Goal: Information Seeking & Learning: Learn about a topic

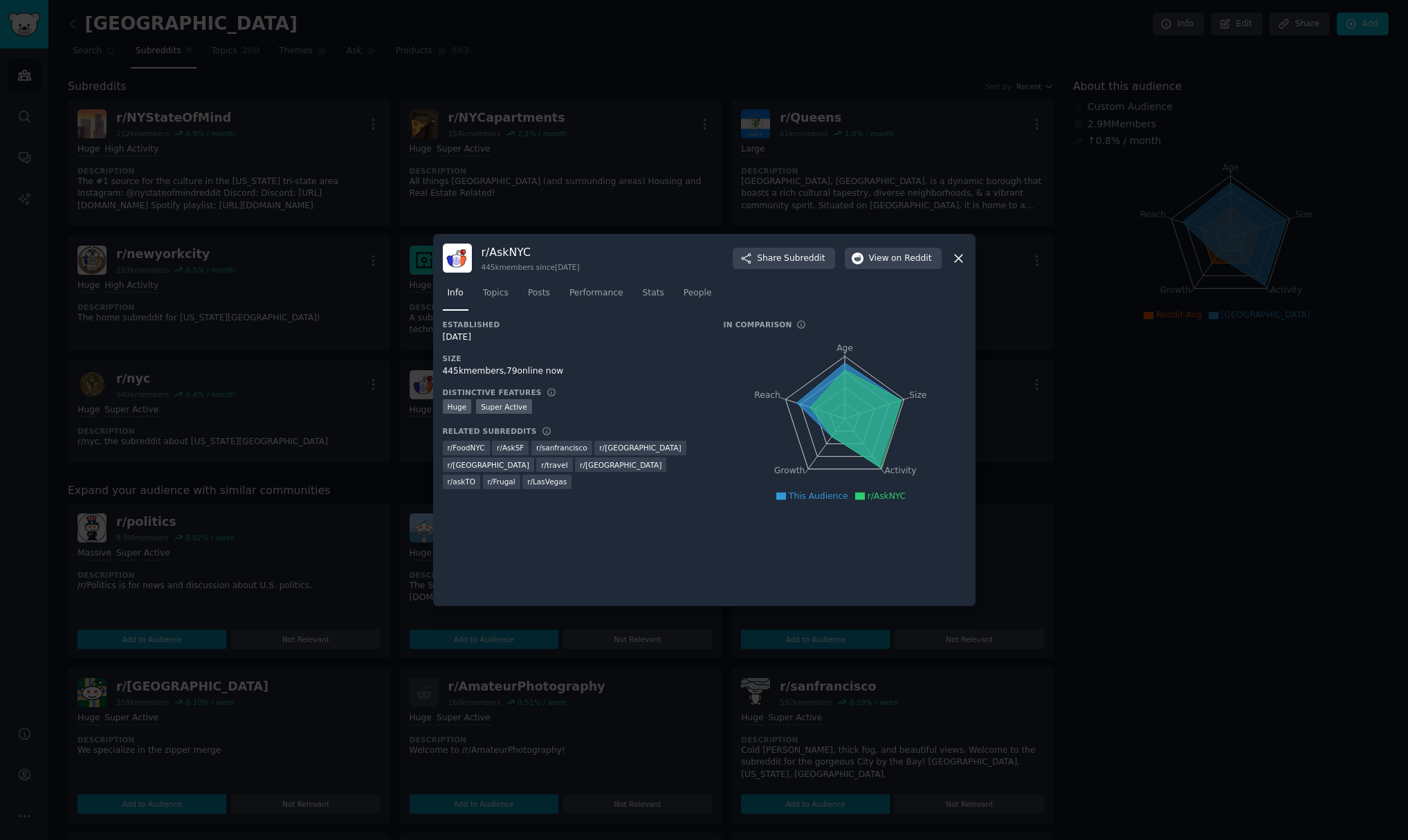
click at [957, 259] on icon at bounding box center [959, 259] width 15 height 15
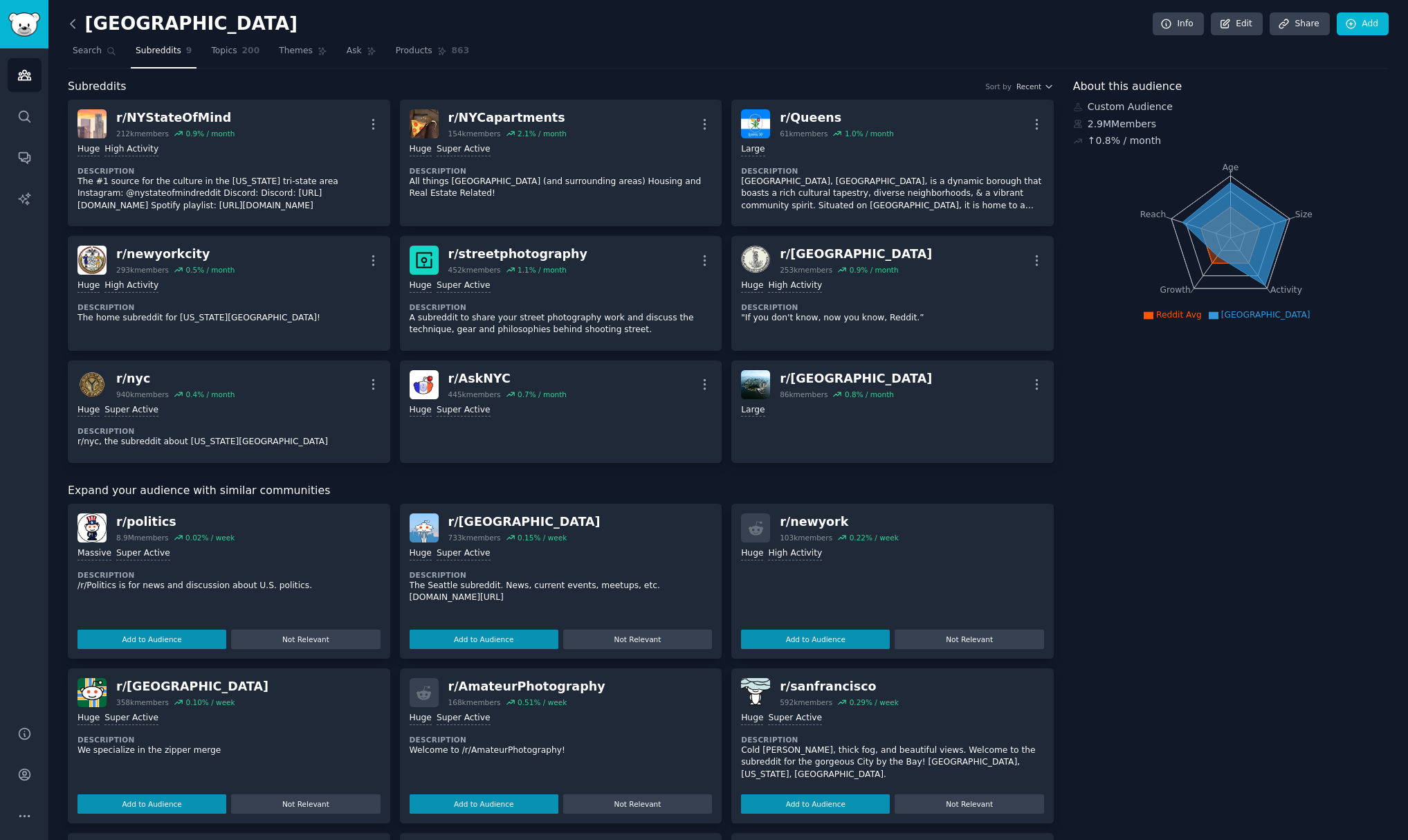
click at [75, 25] on icon at bounding box center [73, 24] width 15 height 15
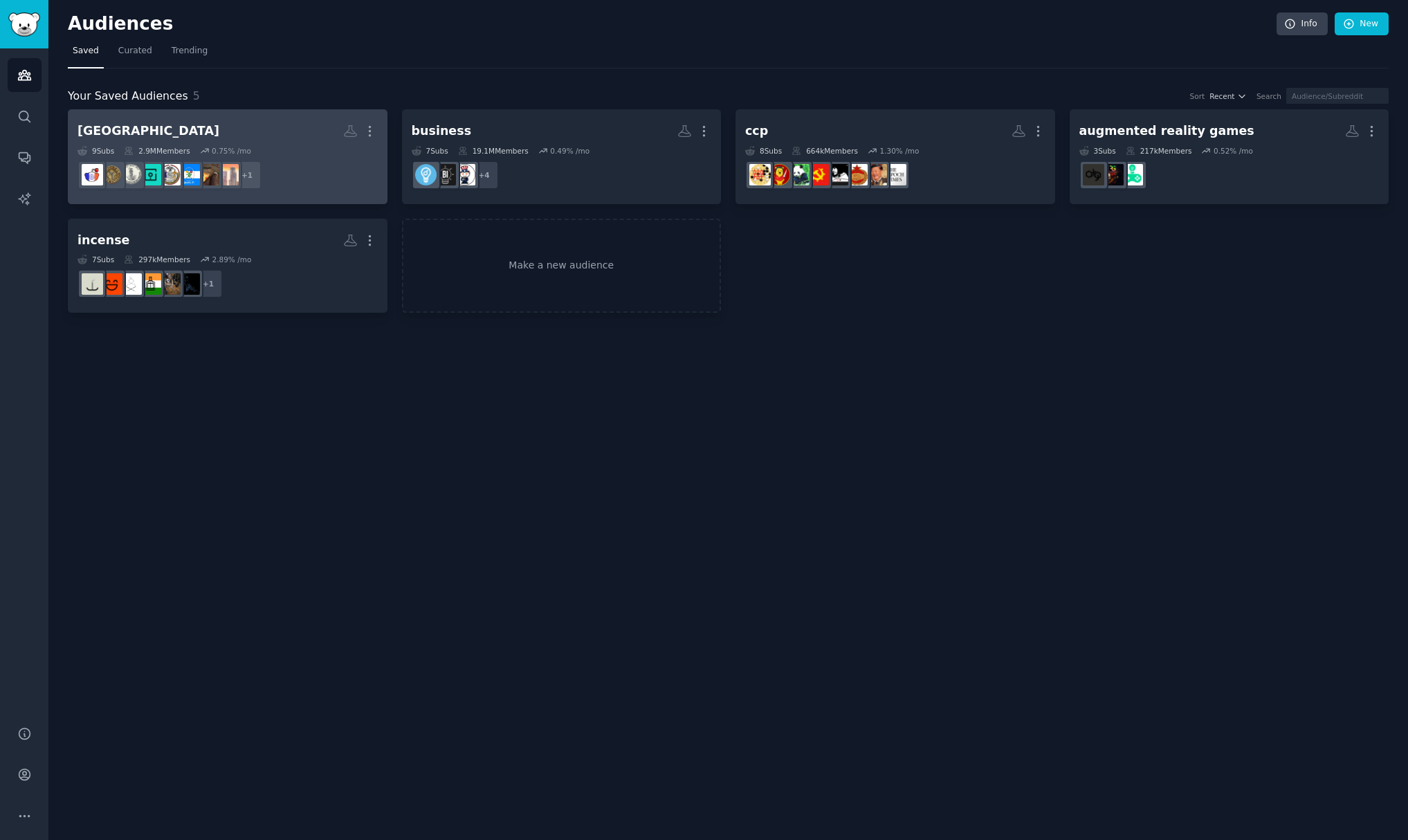
click at [169, 128] on h2 "[GEOGRAPHIC_DATA] More" at bounding box center [227, 131] width 300 height 24
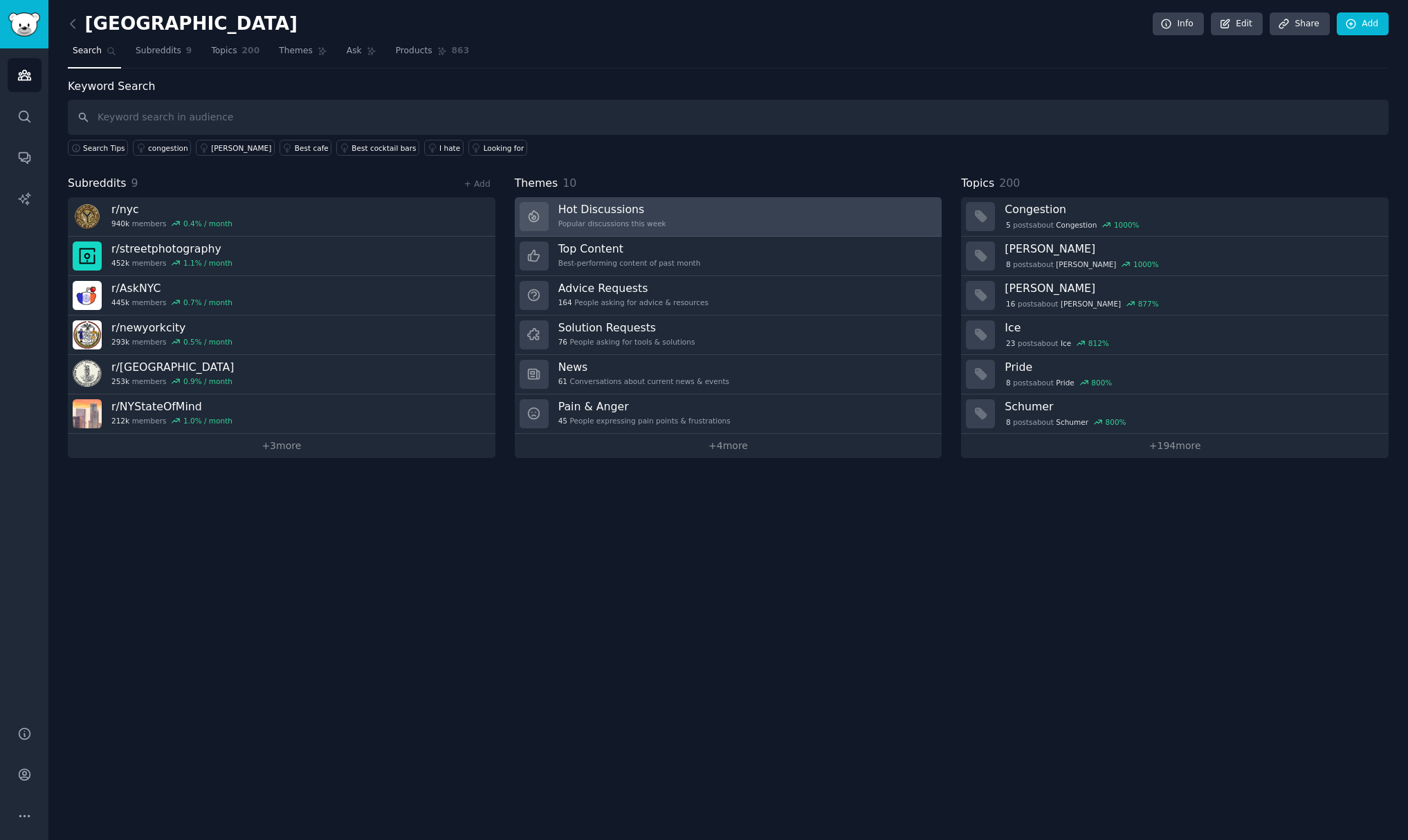
click at [599, 212] on h3 "Hot Discussions" at bounding box center [612, 210] width 108 height 15
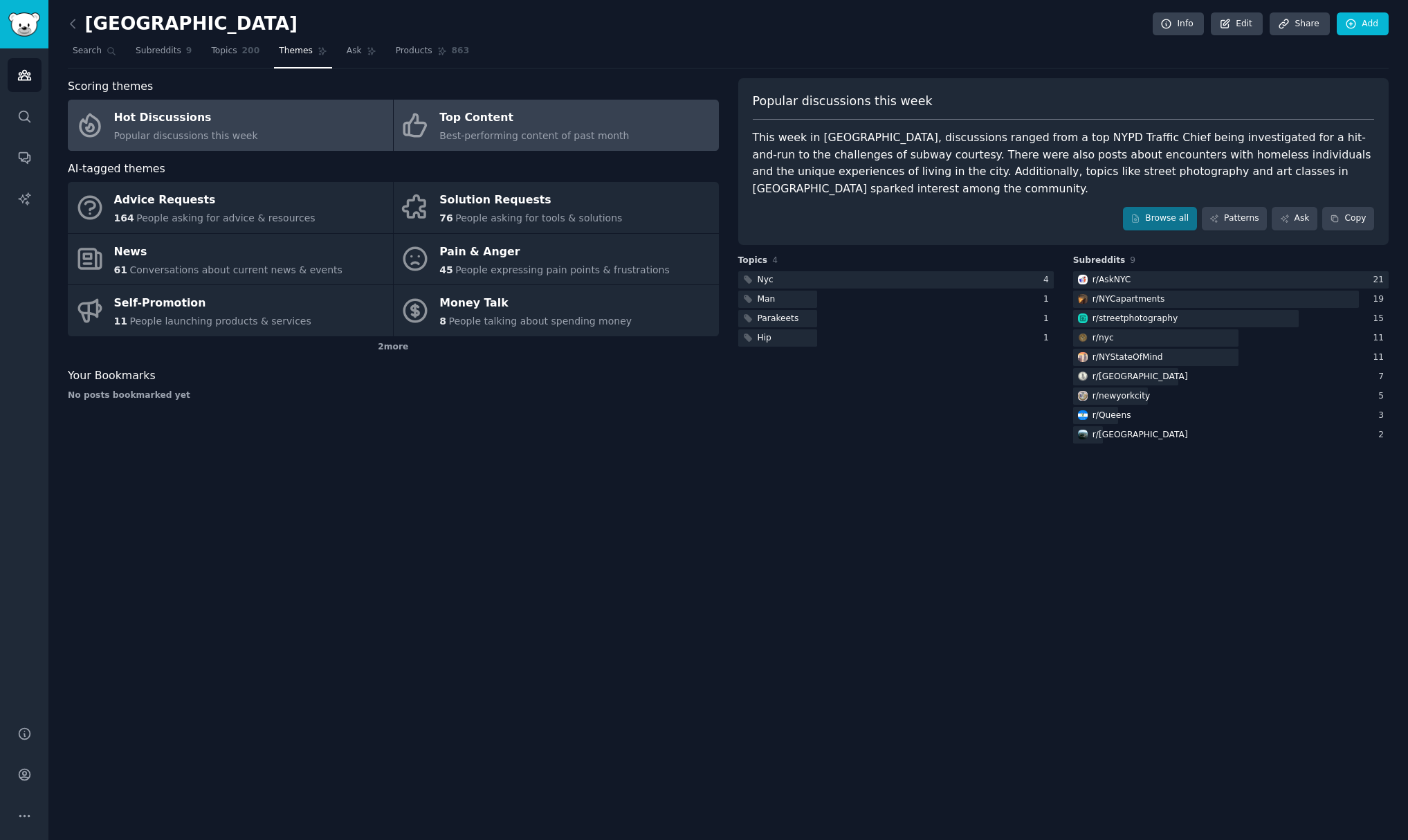
click at [484, 115] on div "Top Content" at bounding box center [533, 118] width 190 height 22
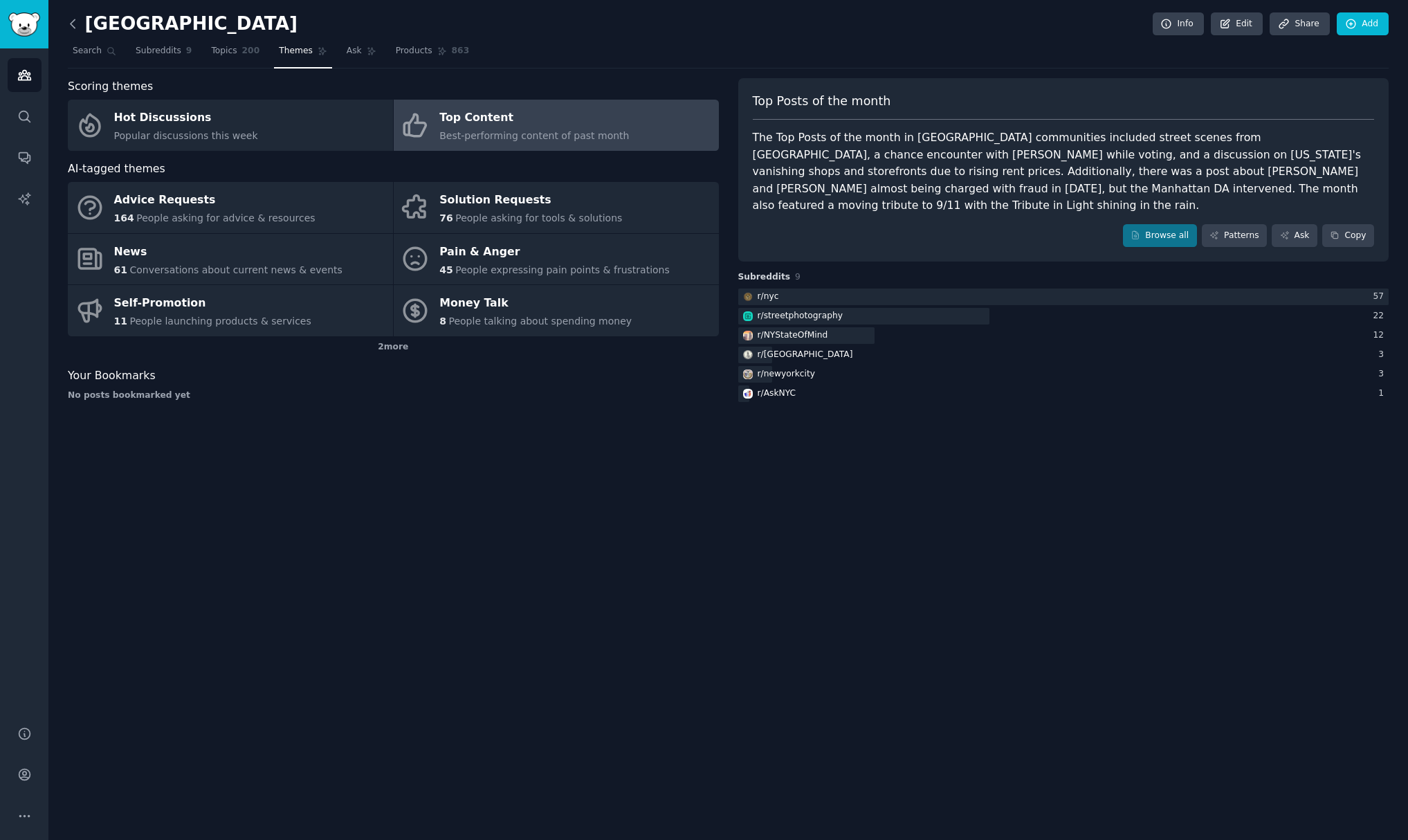
click at [70, 22] on icon at bounding box center [72, 23] width 4 height 8
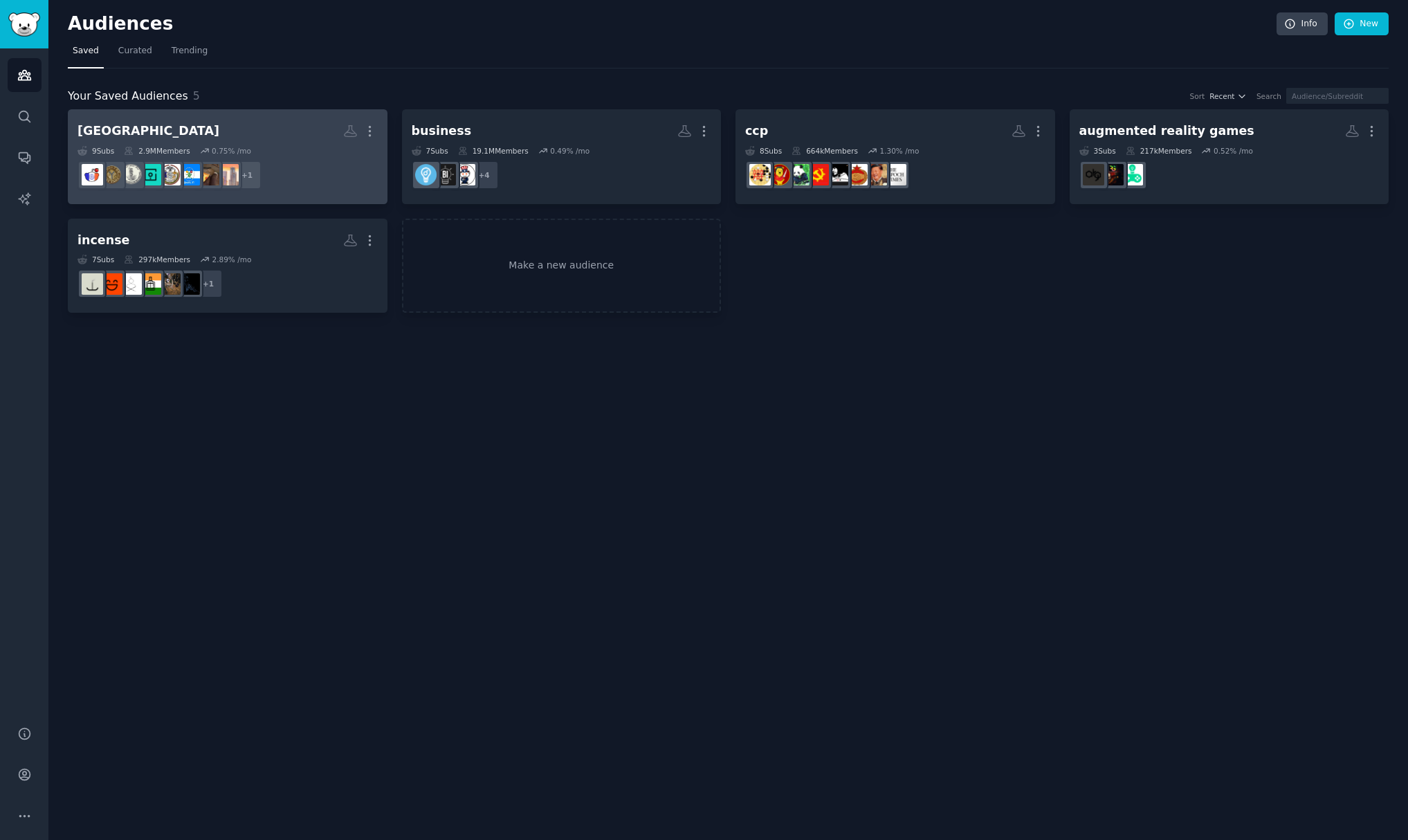
click at [225, 124] on h2 "[GEOGRAPHIC_DATA] More" at bounding box center [227, 131] width 300 height 24
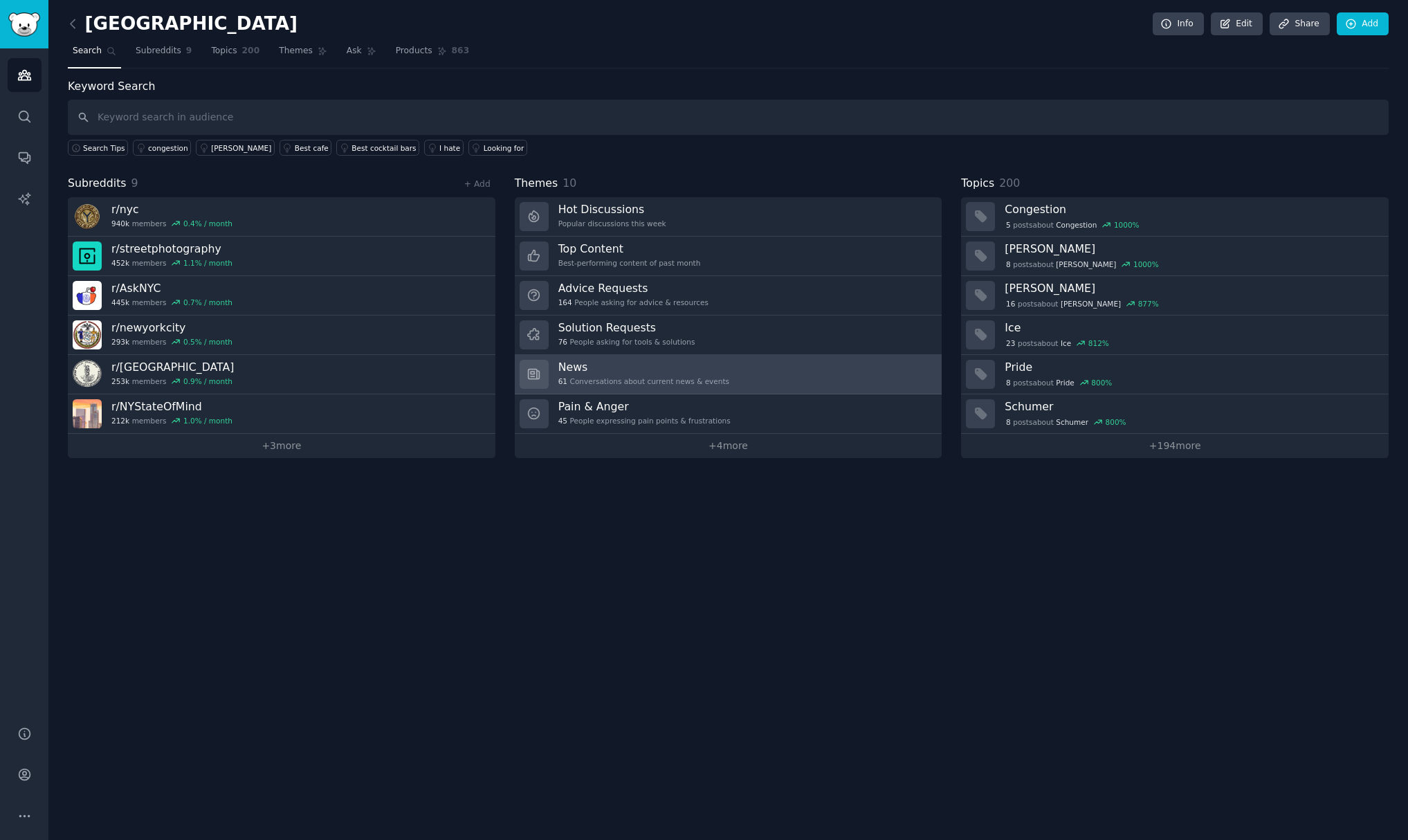
click at [614, 369] on h3 "News" at bounding box center [643, 367] width 171 height 15
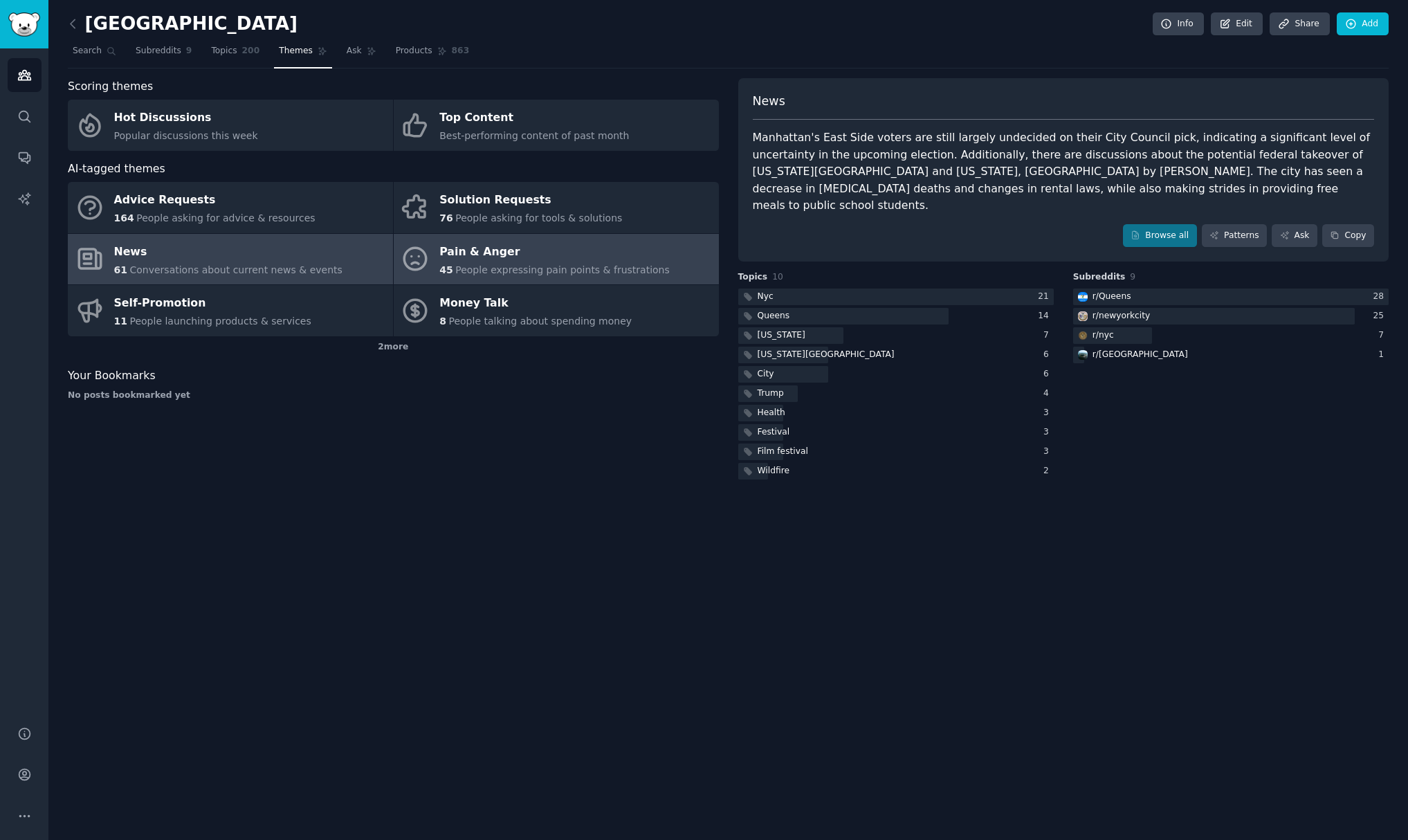
click at [489, 258] on div "Pain & Anger" at bounding box center [554, 252] width 230 height 22
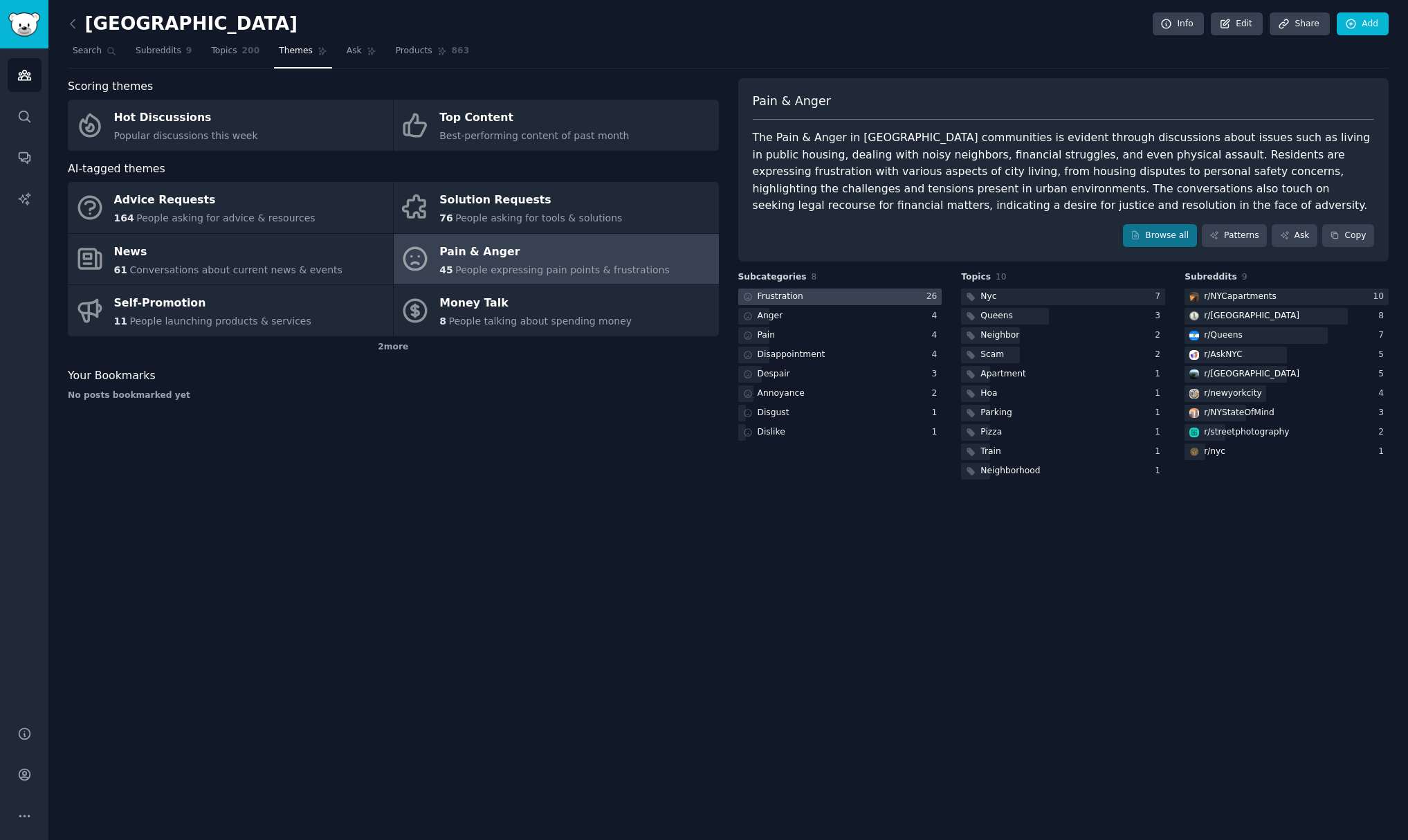
click at [744, 297] on icon at bounding box center [748, 297] width 9 height 9
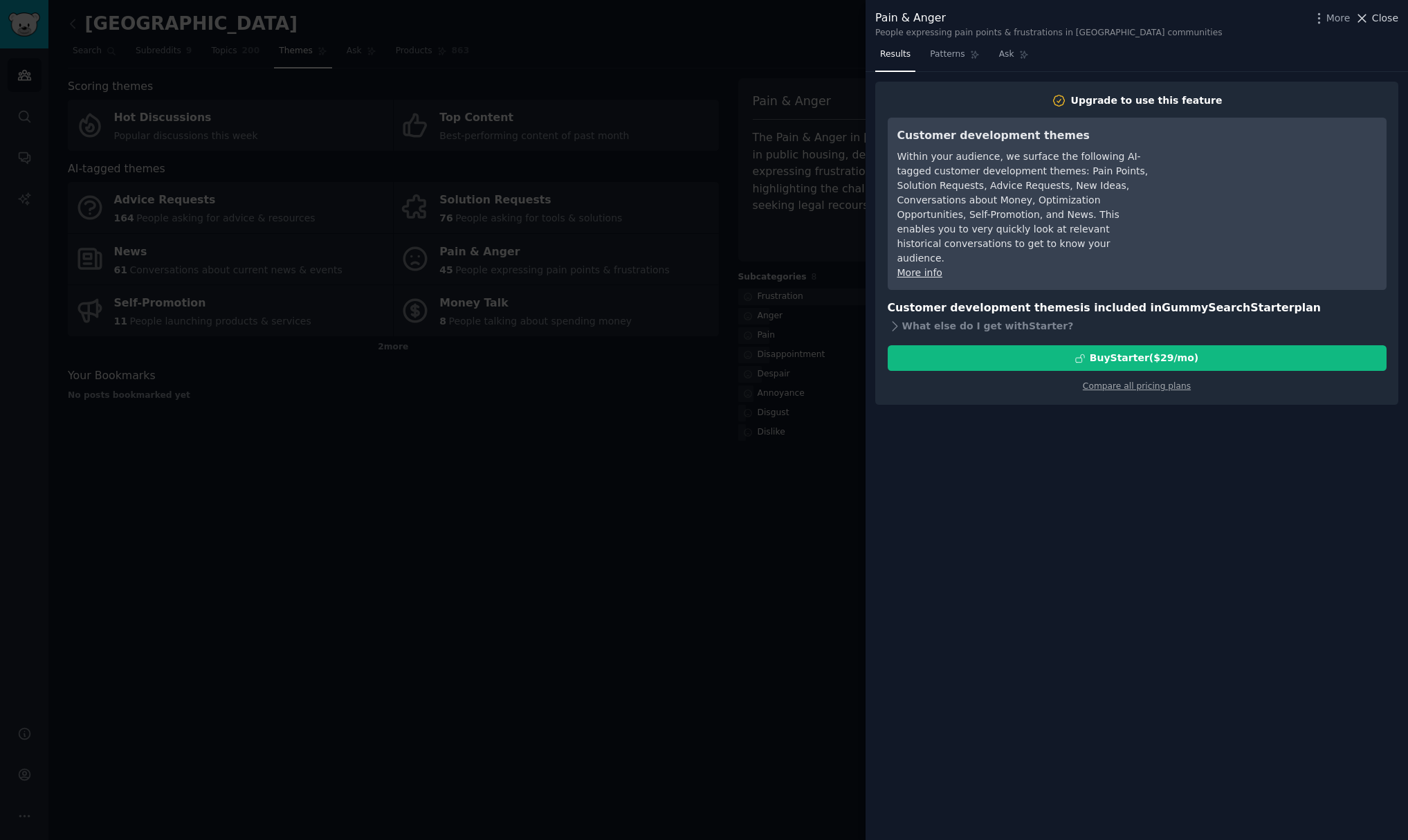
click at [1386, 19] on span "Close" at bounding box center [1385, 18] width 26 height 15
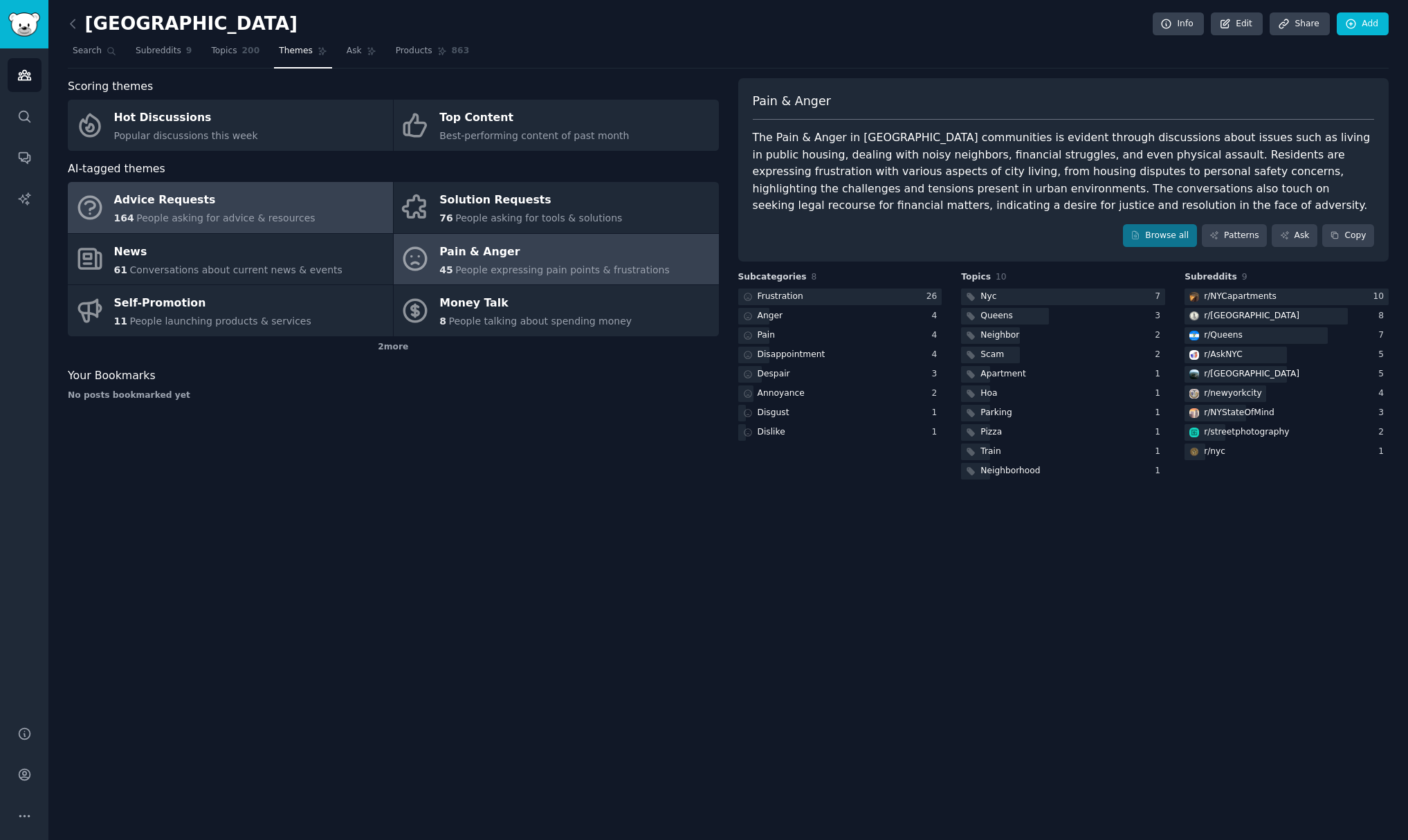
click at [301, 208] on link "Advice Requests 164 People asking for advice & resources" at bounding box center [230, 207] width 325 height 51
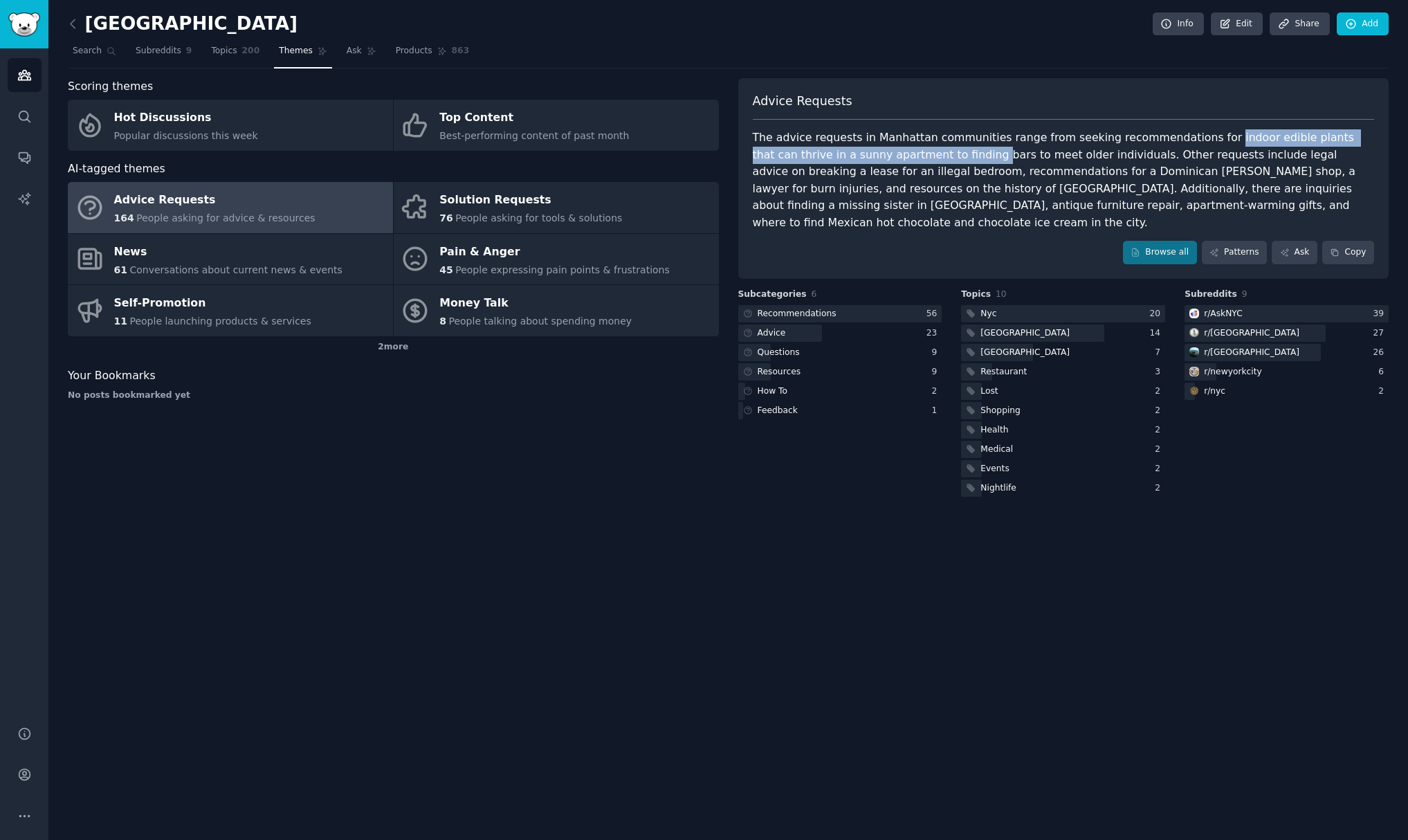
drag, startPoint x: 1181, startPoint y: 139, endPoint x: 885, endPoint y: 158, distance: 296.6
click at [885, 158] on div "The advice requests in Manhattan communities range from seeking recommendations…" at bounding box center [1063, 180] width 622 height 102
click at [888, 158] on div "The advice requests in Manhattan communities range from seeking recommendations…" at bounding box center [1063, 180] width 622 height 102
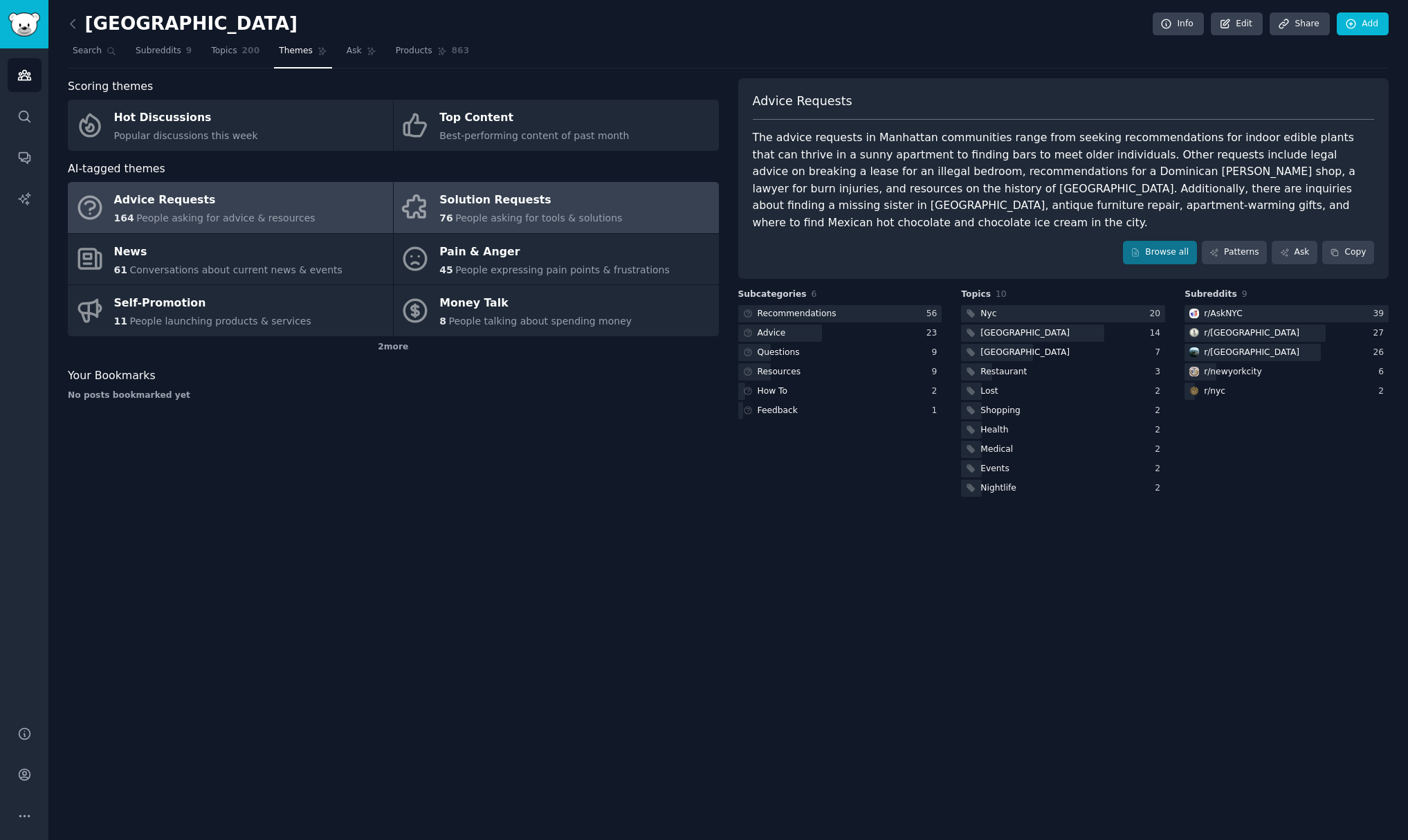
click at [668, 205] on link "Solution Requests 76 People asking for tools & solutions" at bounding box center [557, 207] width 325 height 51
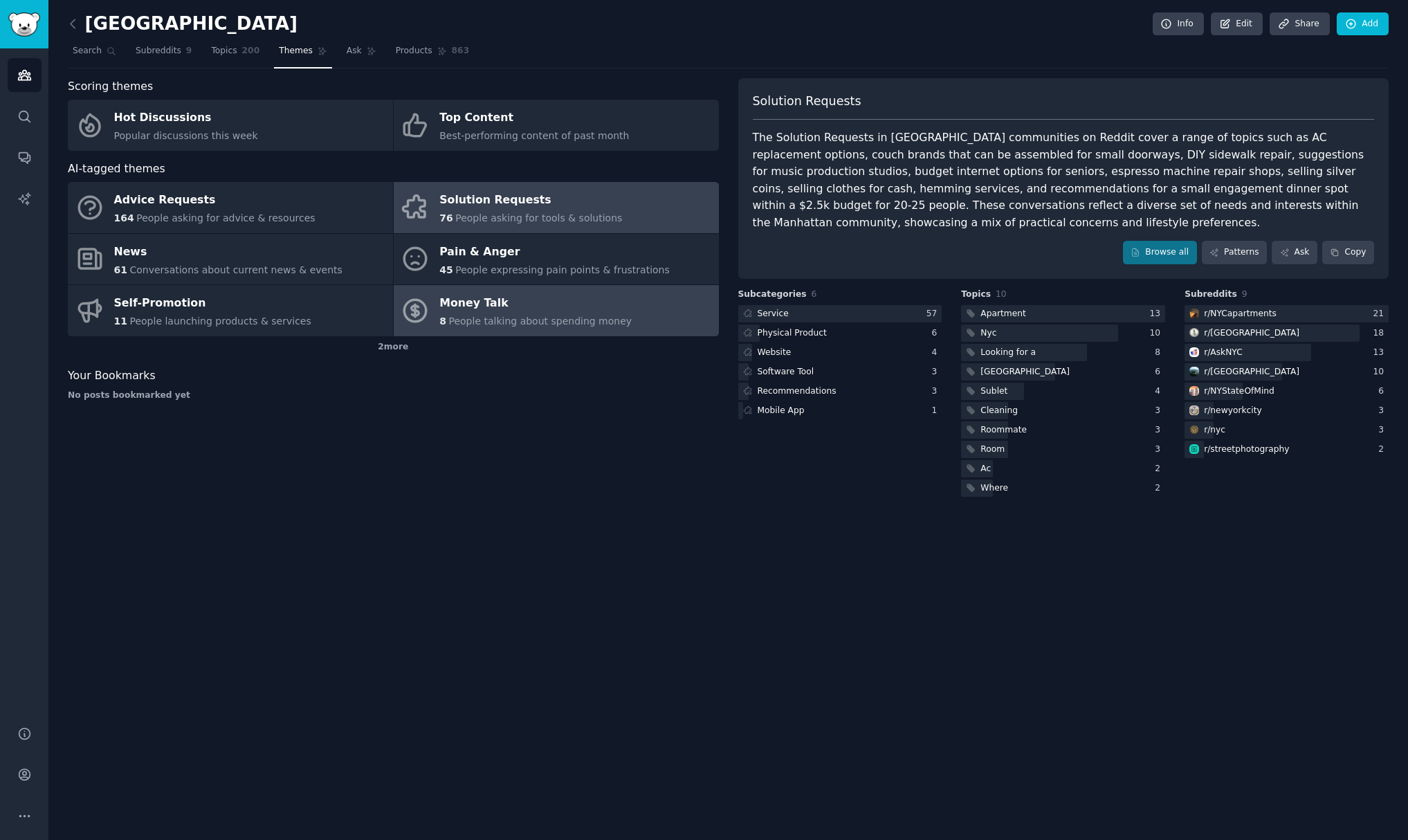
click at [608, 307] on div "Money Talk" at bounding box center [535, 304] width 192 height 22
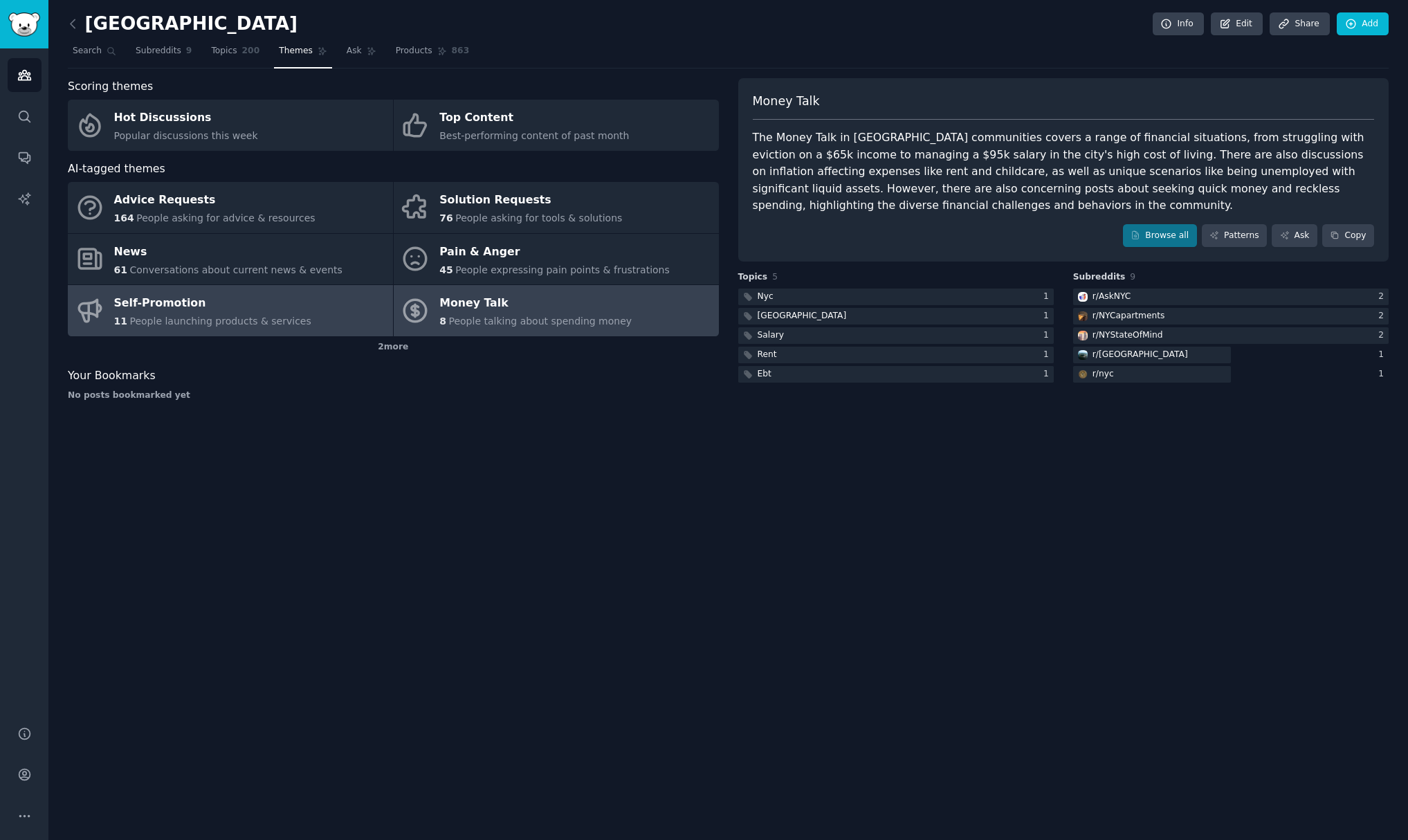
click at [283, 301] on div "Self-Promotion" at bounding box center [213, 304] width 197 height 22
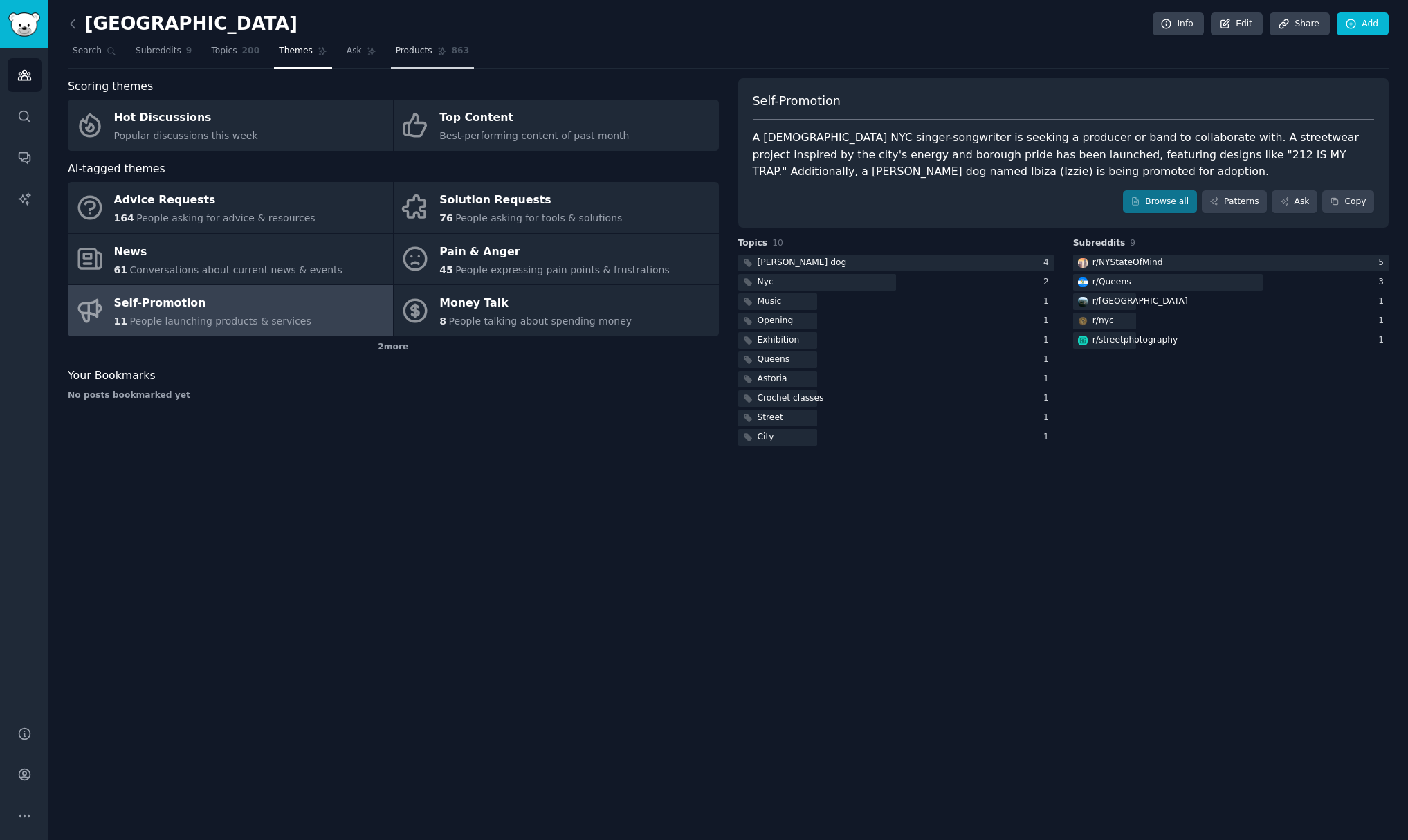
click at [412, 51] on span "Products" at bounding box center [414, 51] width 37 height 12
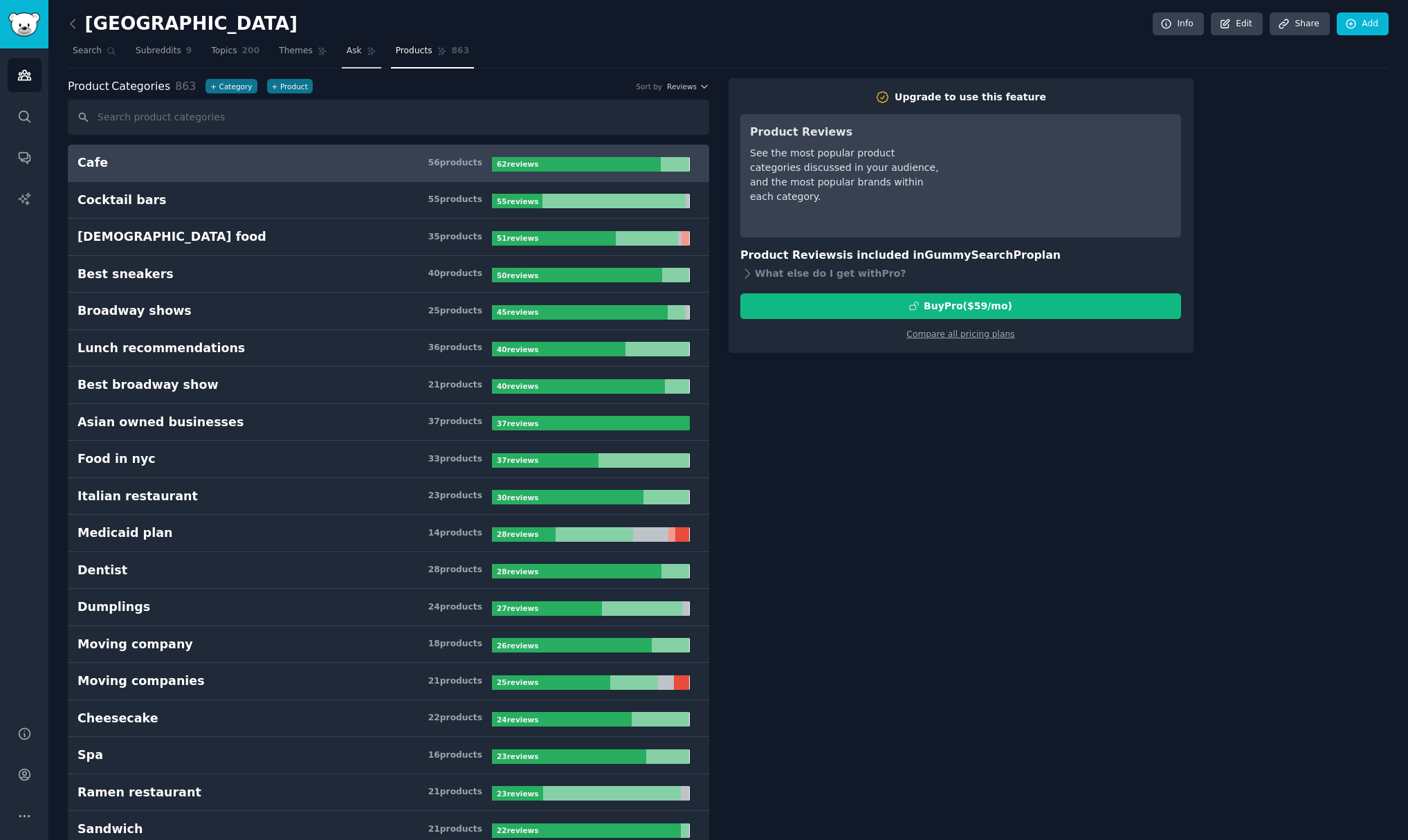
click at [359, 47] on link "Ask" at bounding box center [361, 54] width 40 height 29
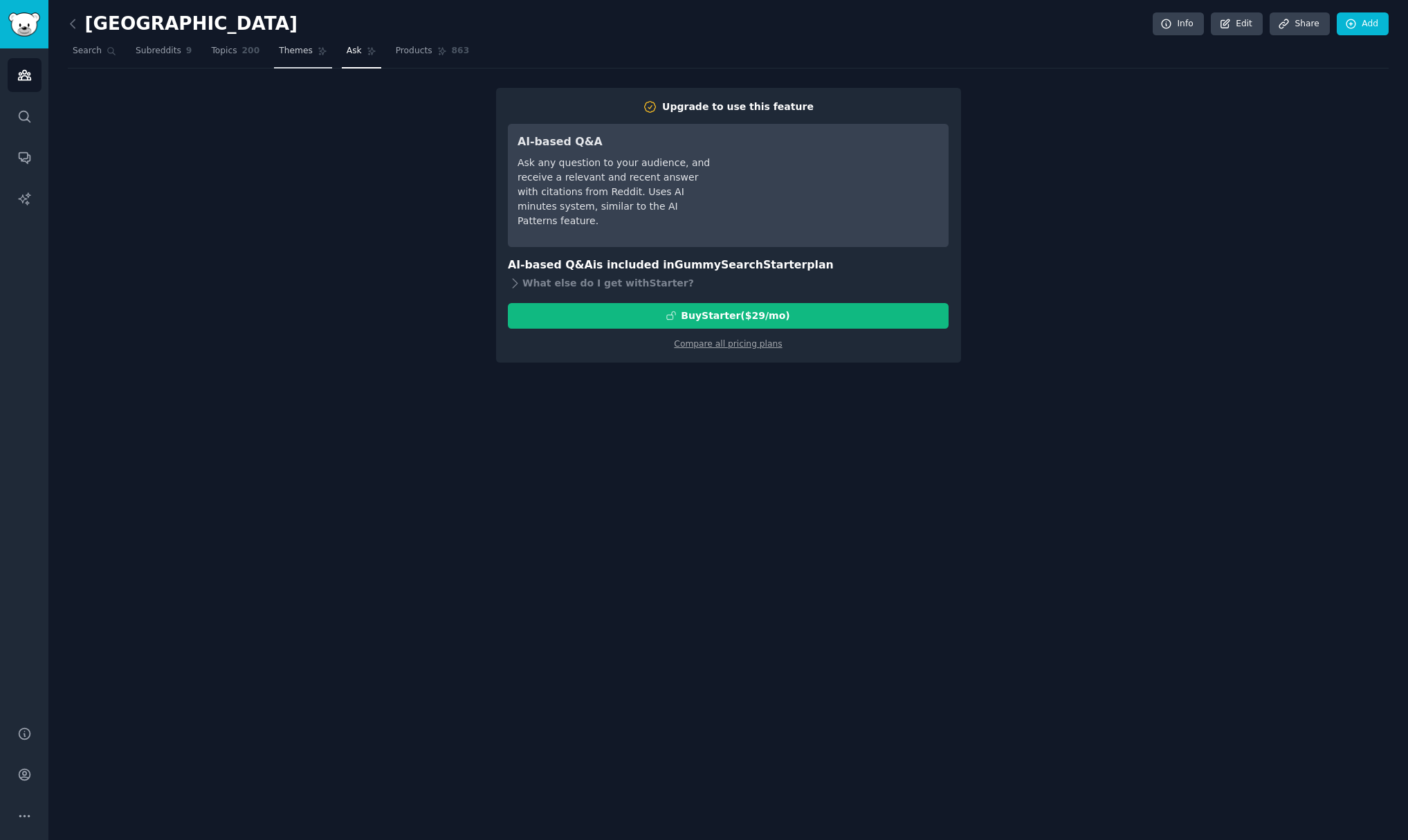
click at [300, 54] on span "Themes" at bounding box center [296, 51] width 34 height 12
